Goal: Task Accomplishment & Management: Manage account settings

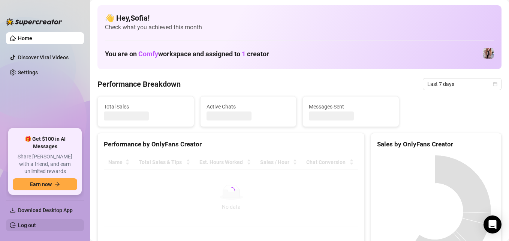
click at [28, 223] on link "Log out" at bounding box center [27, 225] width 18 height 6
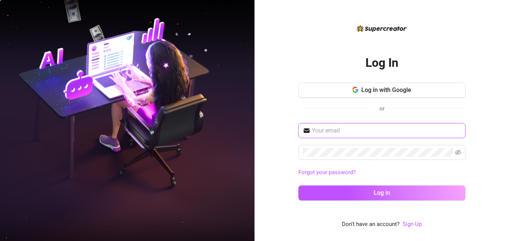
click at [342, 132] on input "text" at bounding box center [386, 130] width 149 height 9
type input "[EMAIL_ADDRESS][DOMAIN_NAME]"
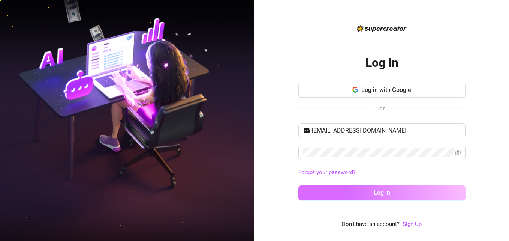
click at [340, 191] on button "Log in" at bounding box center [381, 192] width 167 height 15
